Goal: Task Accomplishment & Management: Use online tool/utility

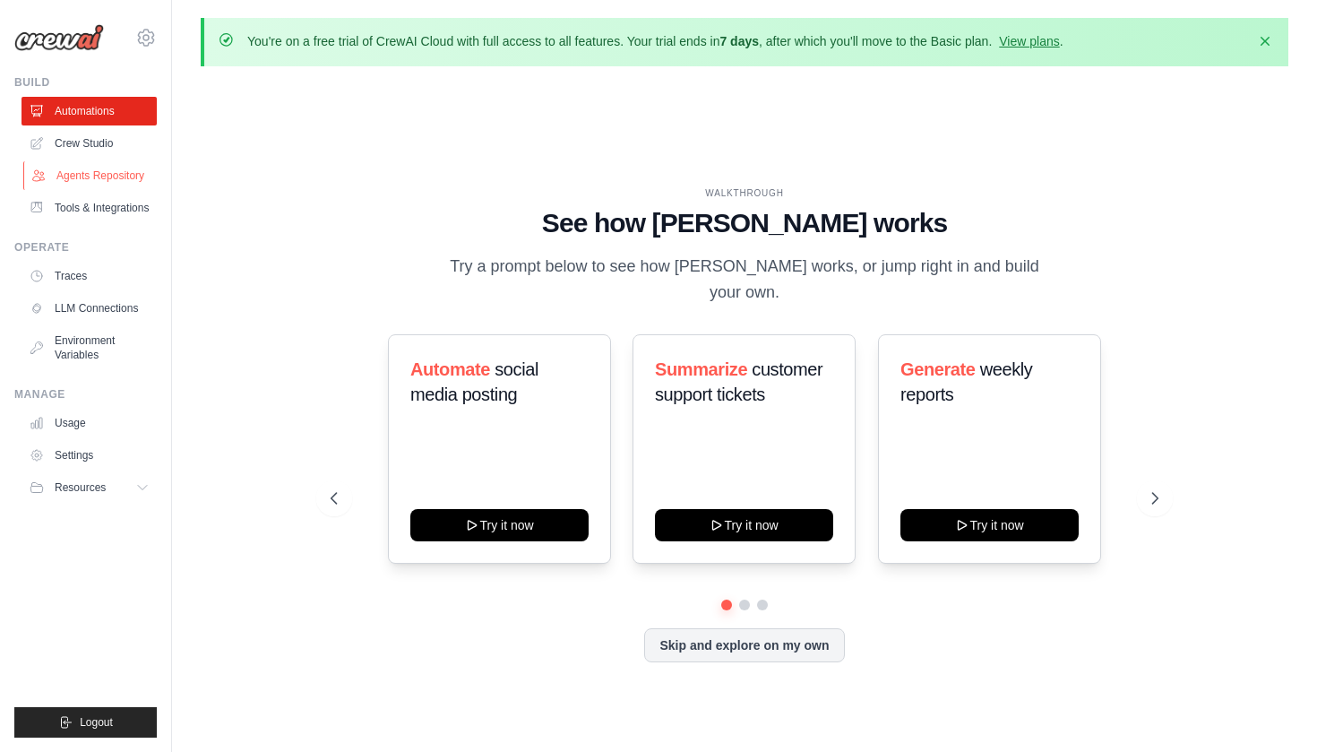
click at [91, 181] on link "Agents Repository" at bounding box center [90, 175] width 135 height 29
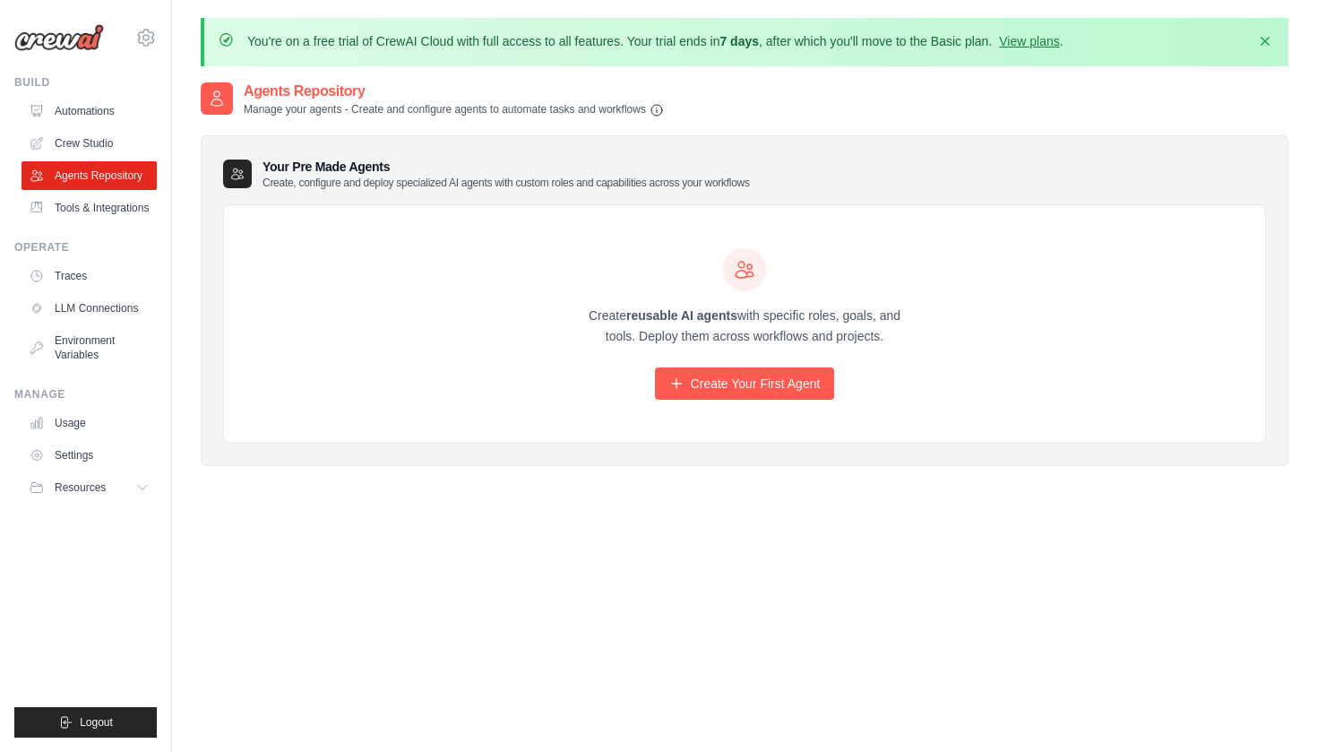
click at [679, 361] on div "Create reusable AI agents with specific roles, goals, and tools. Deploy them ac…" at bounding box center [745, 324] width 344 height 152
click at [679, 377] on icon at bounding box center [676, 383] width 14 height 14
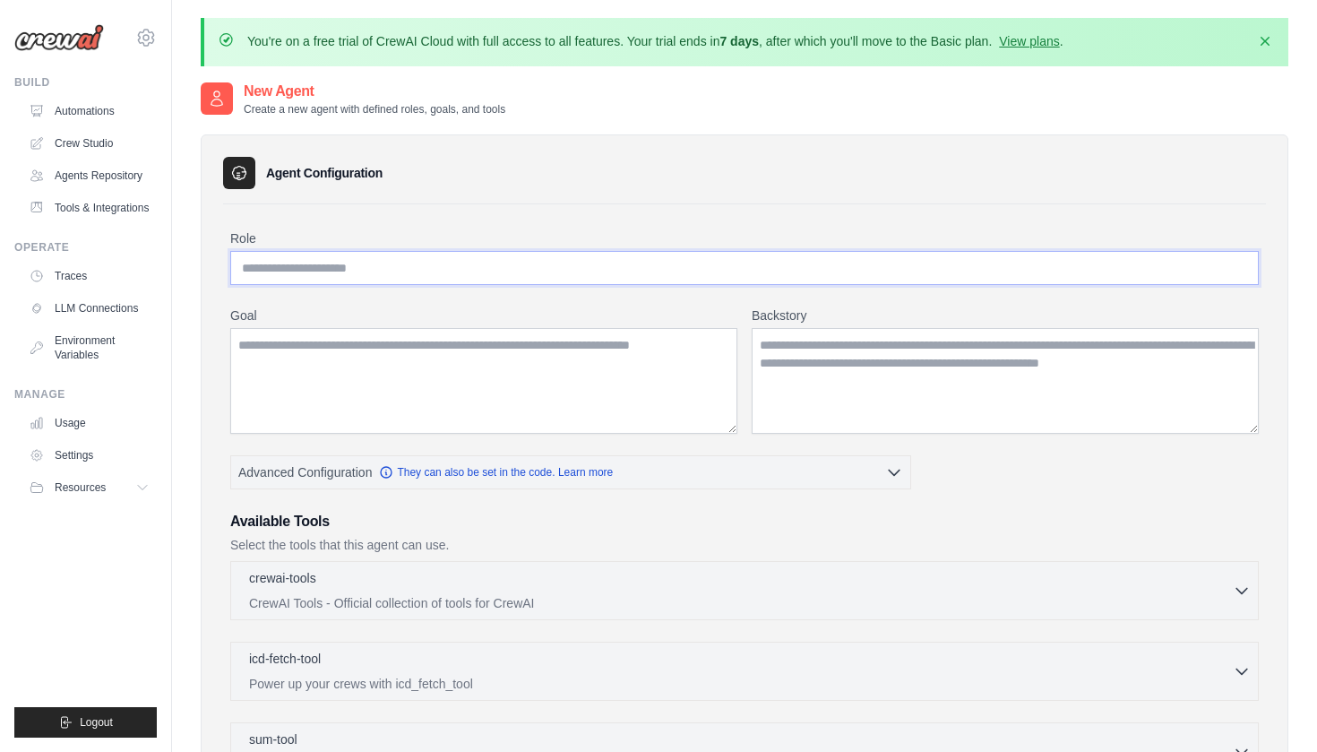
click at [541, 279] on input "Role" at bounding box center [744, 268] width 1029 height 34
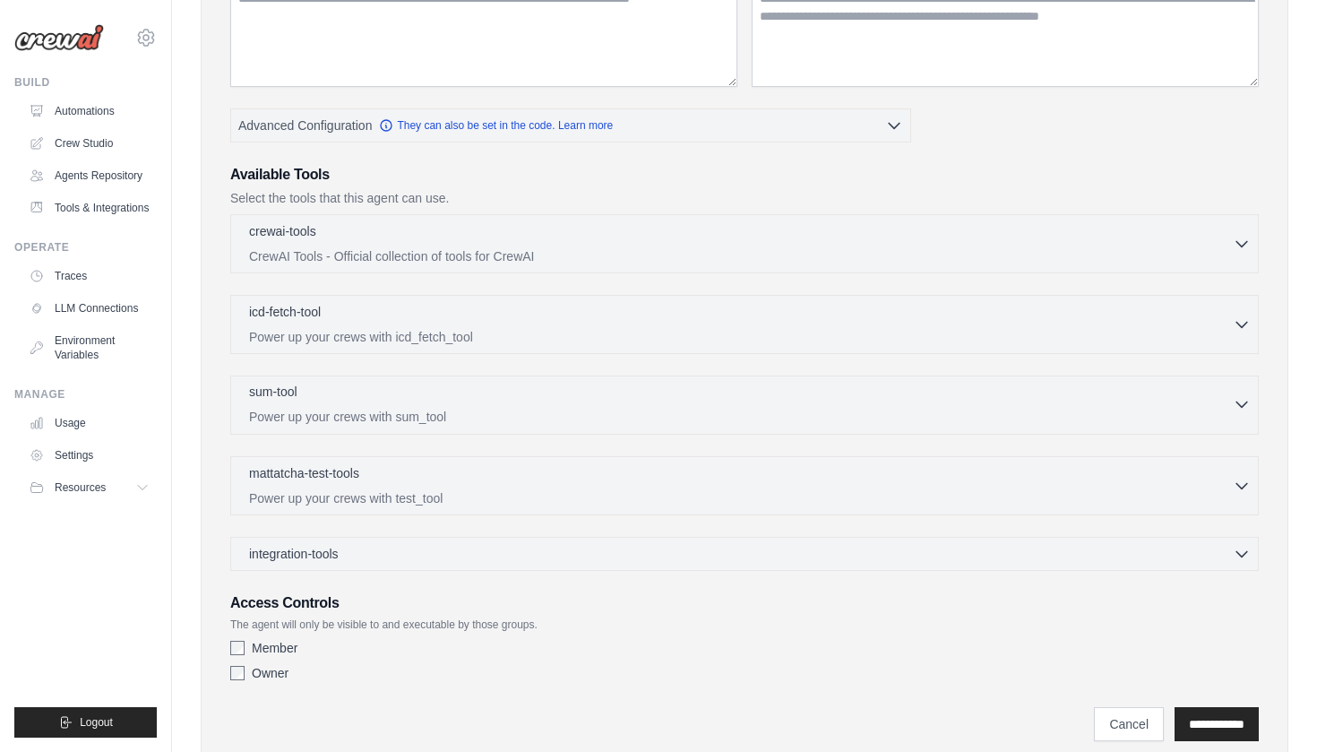
scroll to position [346, 0]
type input "**********"
click at [513, 561] on div "integration-tools 0 selected" at bounding box center [750, 554] width 1002 height 18
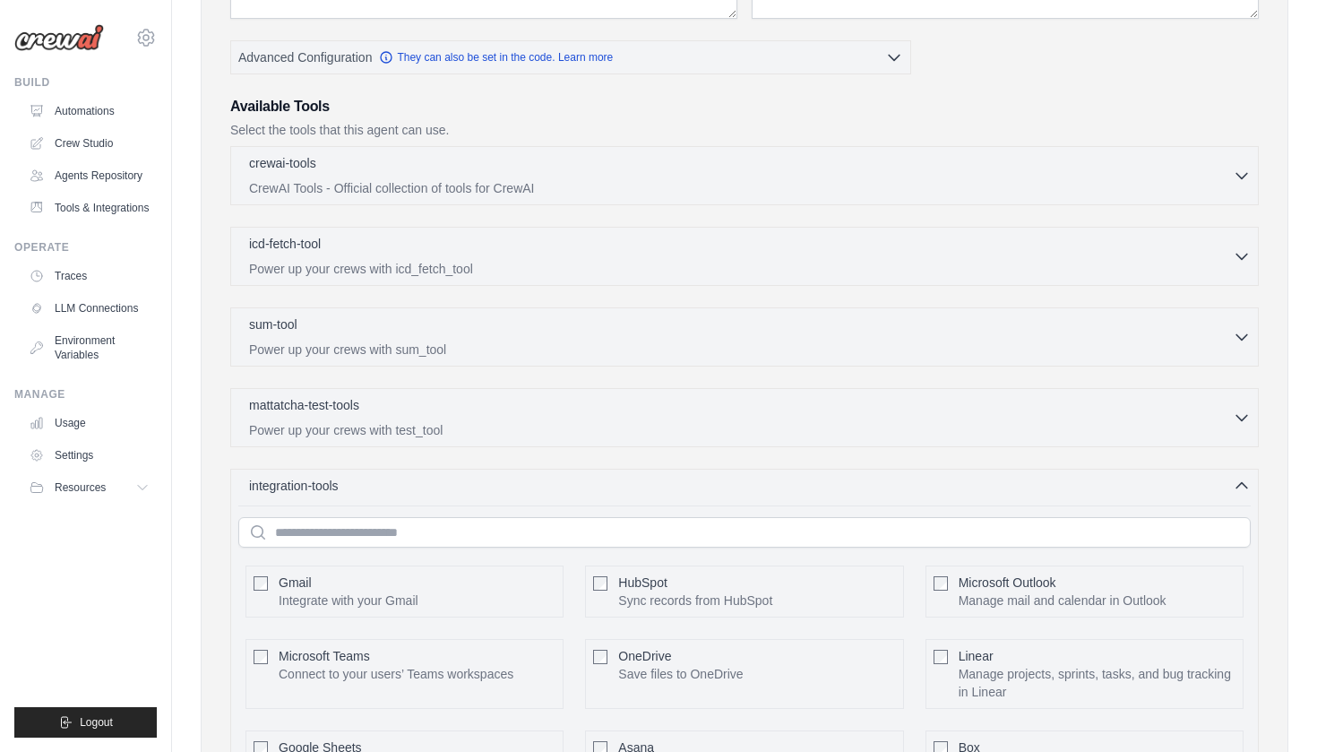
scroll to position [399, 0]
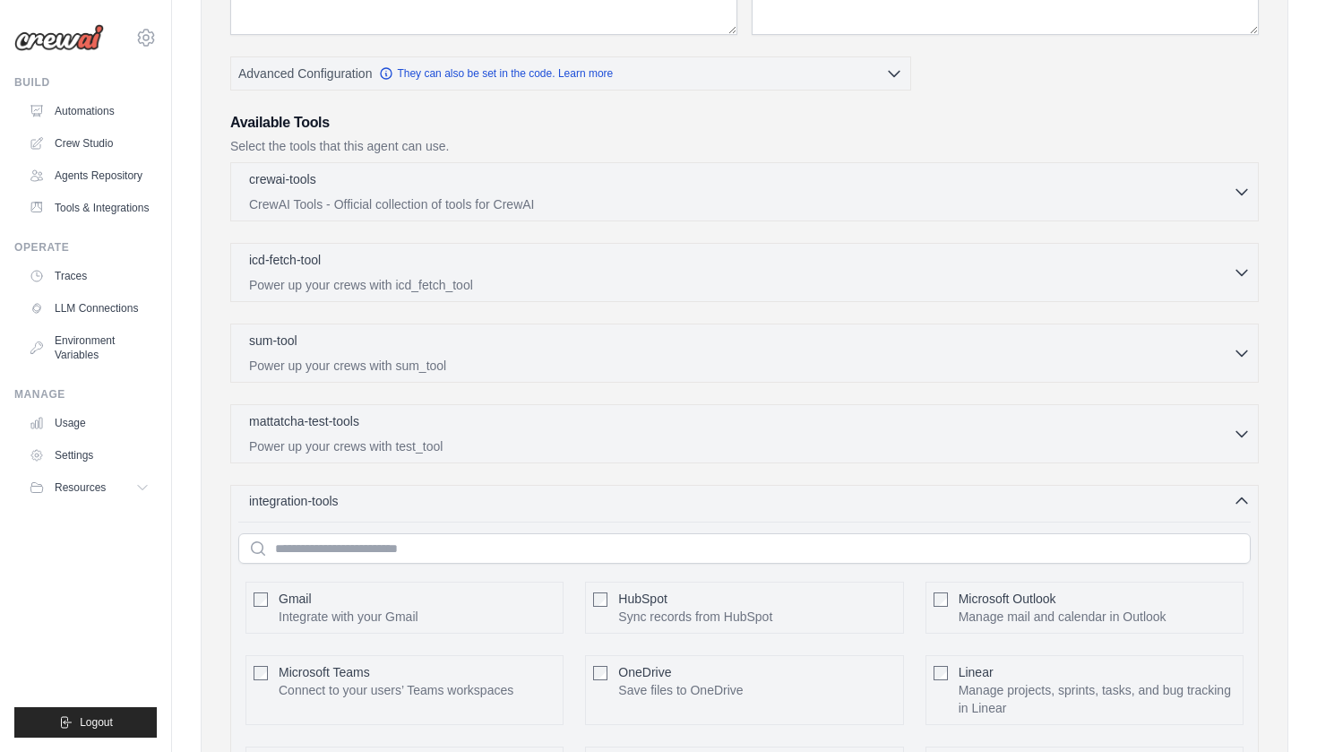
click at [485, 503] on div "integration-tools 0 selected" at bounding box center [750, 501] width 1002 height 18
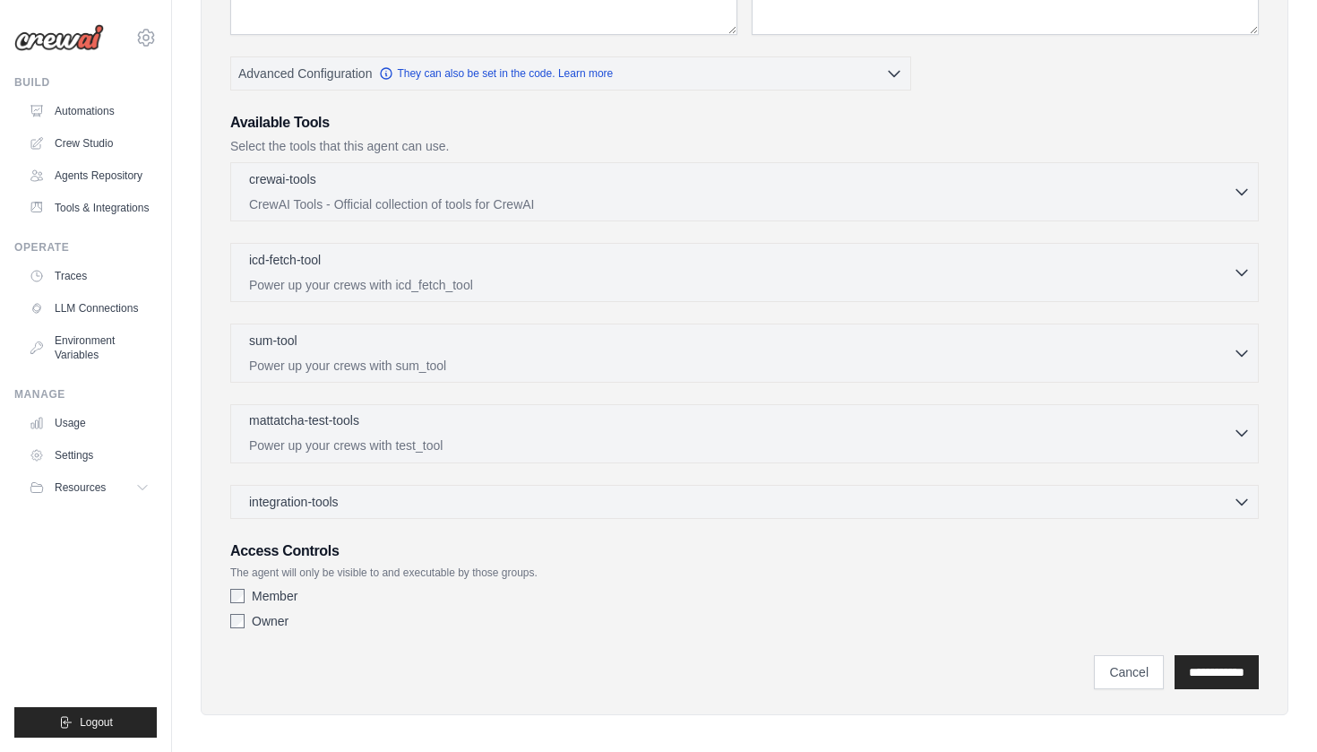
click at [485, 445] on p "Power up your crews with test_tool" at bounding box center [741, 445] width 984 height 18
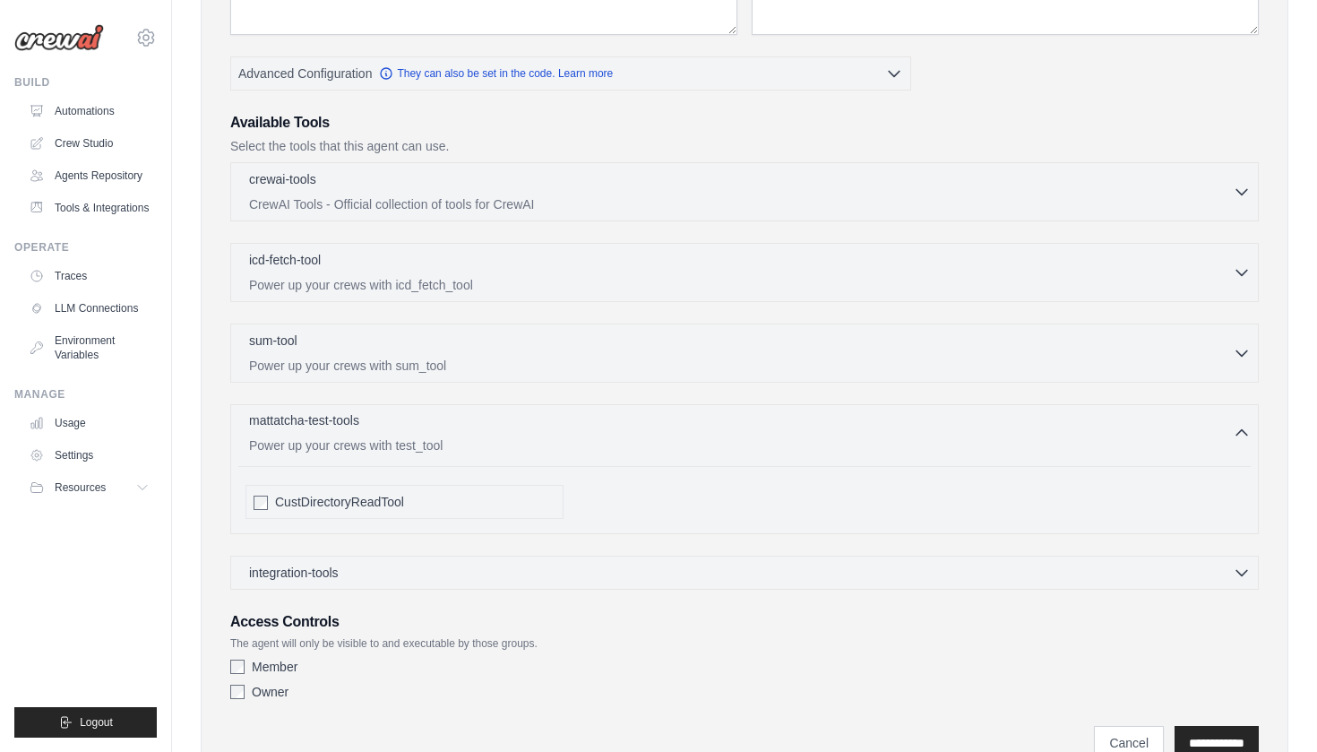
click at [485, 445] on p "Power up your crews with test_tool" at bounding box center [741, 445] width 984 height 18
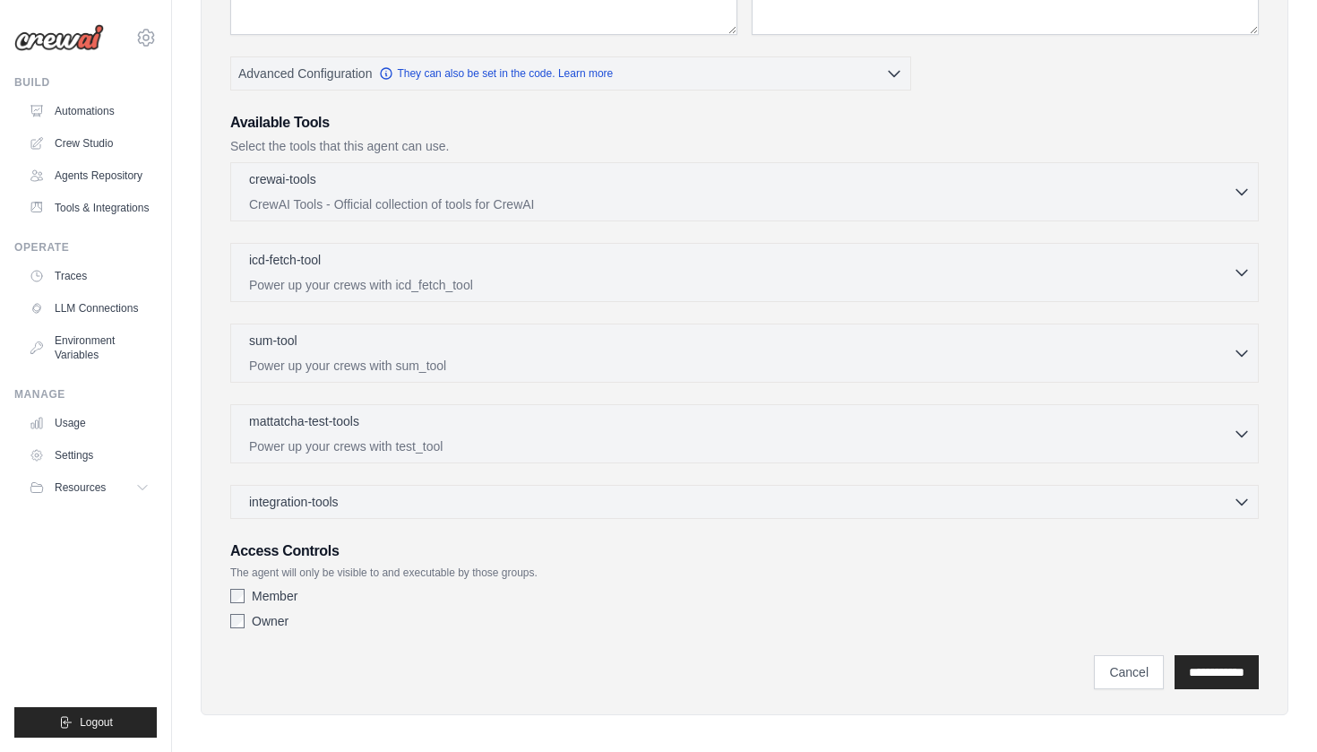
click at [475, 388] on div "crewai-tools 0 selected CrewAI Tools - Official collection of tools for CrewAI" at bounding box center [744, 340] width 1029 height 357
click at [475, 371] on p "Power up your crews with sum_tool" at bounding box center [741, 365] width 984 height 18
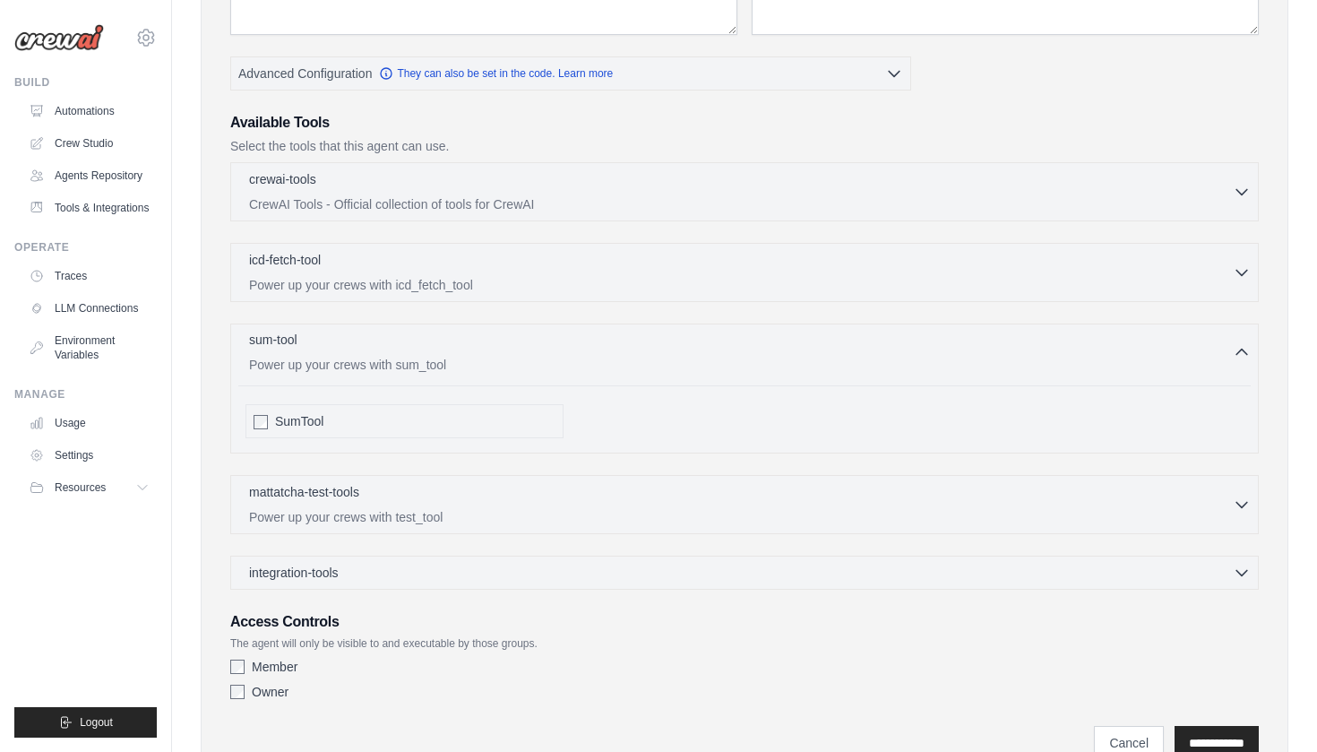
click at [475, 371] on p "Power up your crews with sum_tool" at bounding box center [741, 365] width 984 height 18
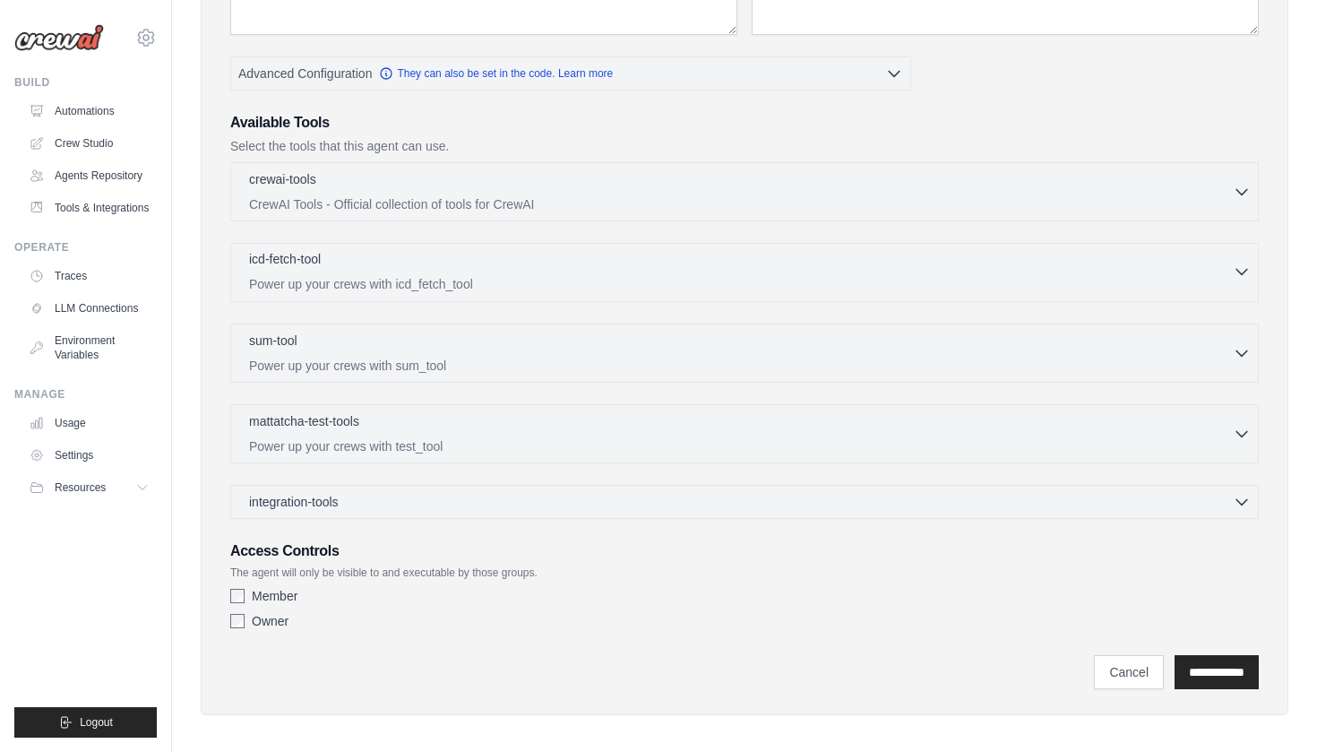
click at [475, 283] on p "Power up your crews with icd_fetch_tool" at bounding box center [741, 284] width 984 height 18
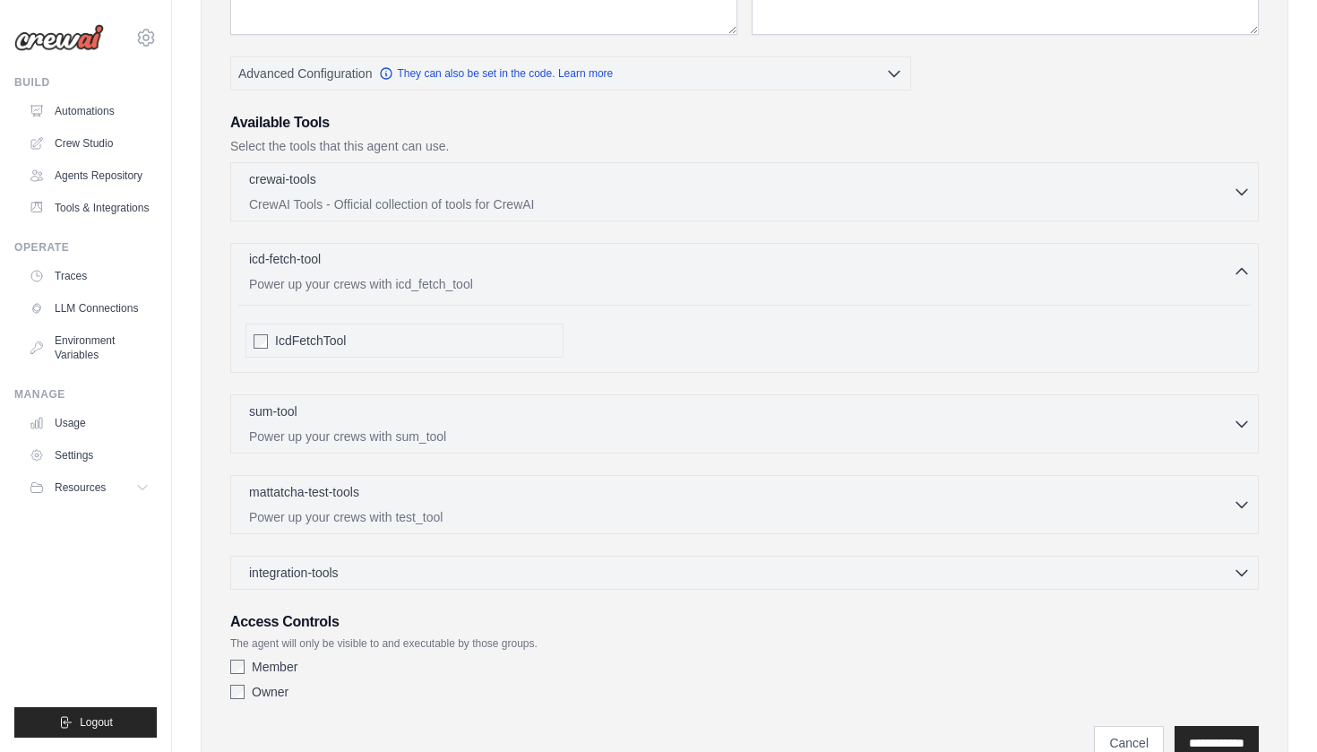
click at [475, 283] on p "Power up your crews with icd_fetch_tool" at bounding box center [741, 284] width 984 height 18
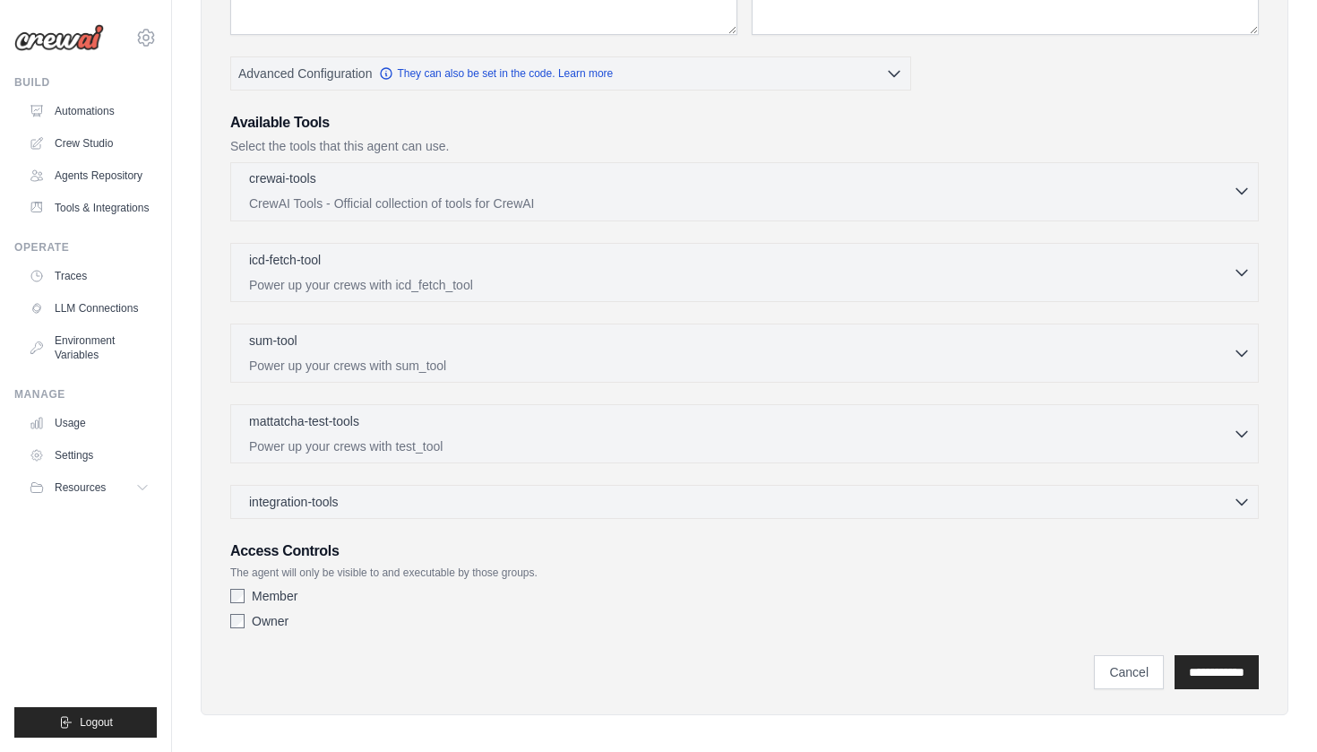
click at [475, 197] on p "CrewAI Tools - Official collection of tools for CrewAI" at bounding box center [741, 203] width 984 height 18
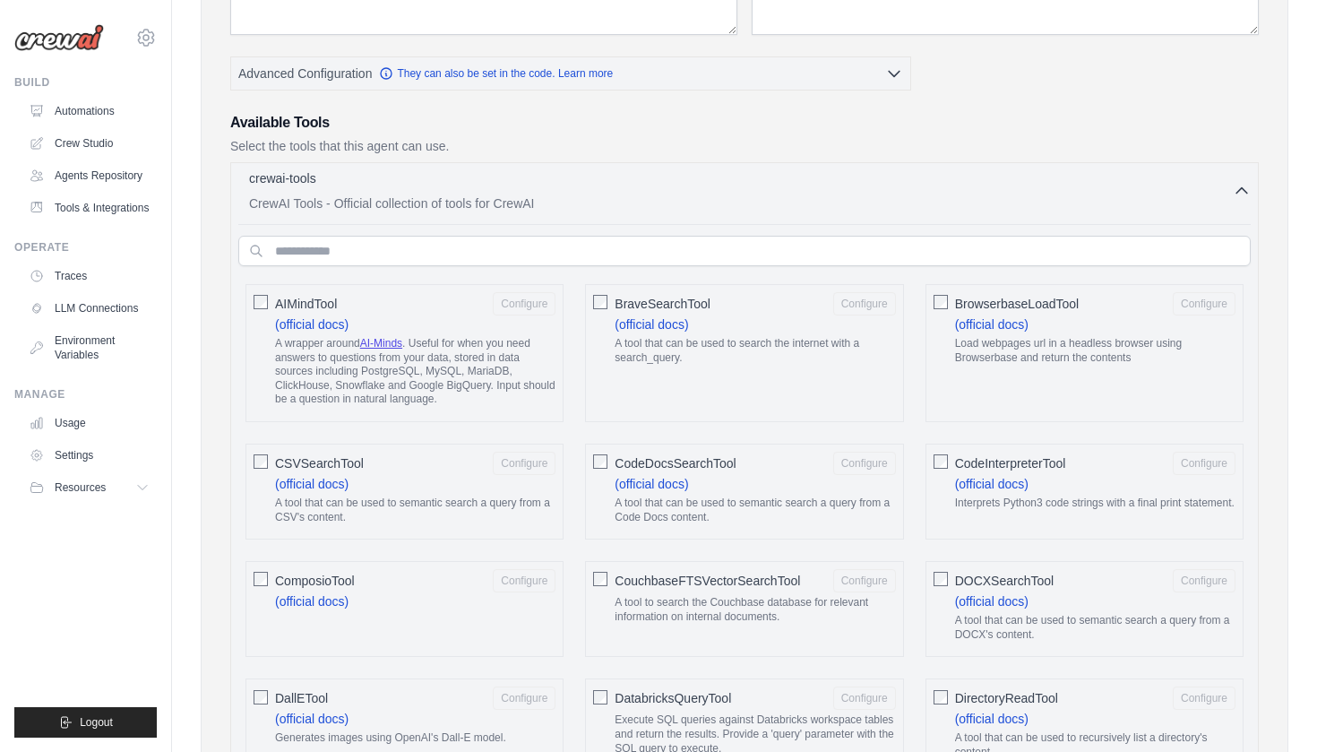
click at [475, 197] on p "CrewAI Tools - Official collection of tools for CrewAI" at bounding box center [741, 203] width 984 height 18
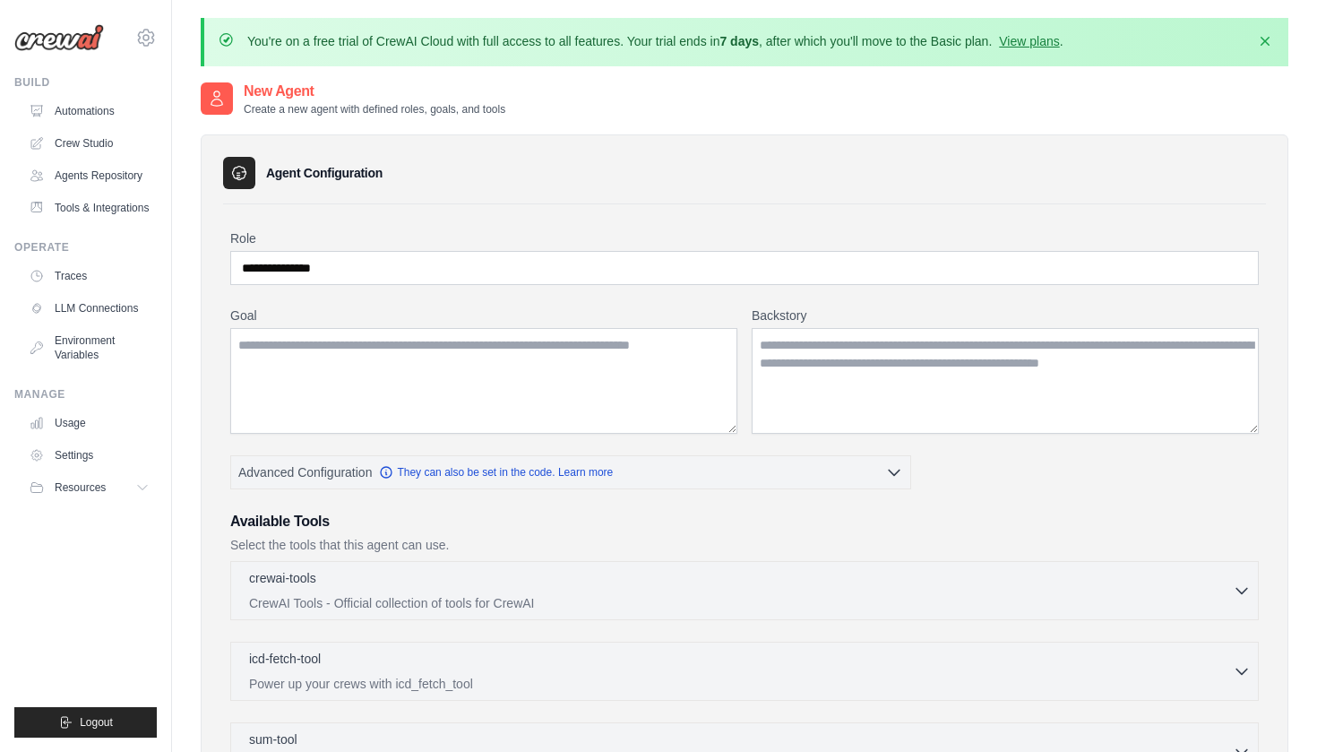
scroll to position [0, 0]
drag, startPoint x: 409, startPoint y: 173, endPoint x: 277, endPoint y: 170, distance: 131.8
click at [278, 171] on div "Agent Configuration" at bounding box center [744, 173] width 1043 height 32
click at [416, 198] on div "**********" at bounding box center [745, 623] width 1088 height 979
drag, startPoint x: 399, startPoint y: 172, endPoint x: 250, endPoint y: 173, distance: 148.8
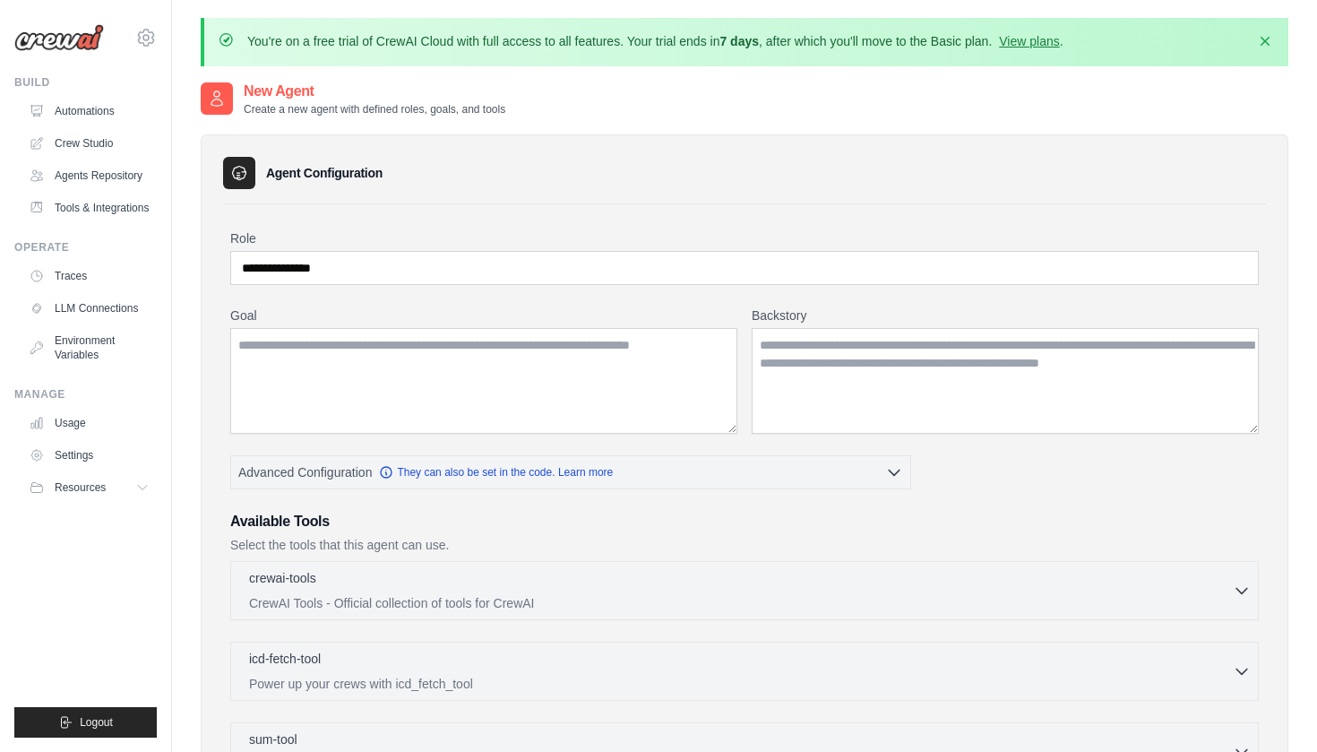
click at [249, 172] on div "Agent Configuration" at bounding box center [744, 173] width 1043 height 32
copy h3 "Agent Configuration"
